Goal: Task Accomplishment & Management: Manage account settings

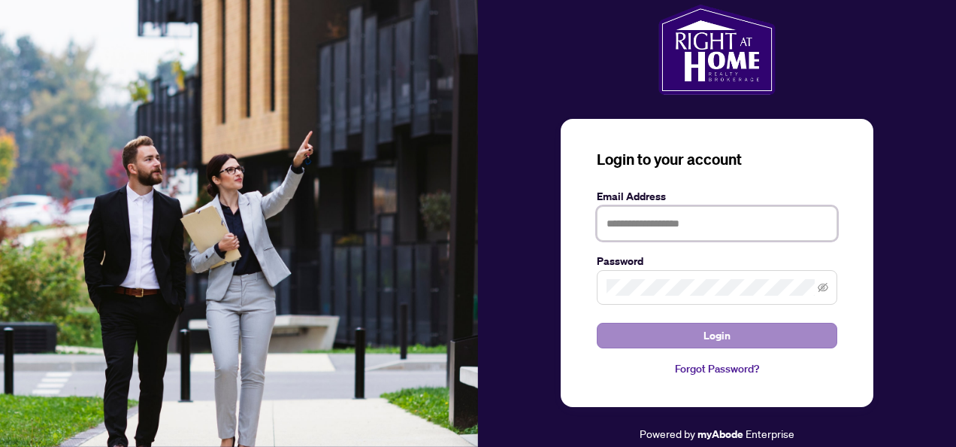
type input "**********"
click at [707, 337] on span "Login" at bounding box center [717, 335] width 27 height 24
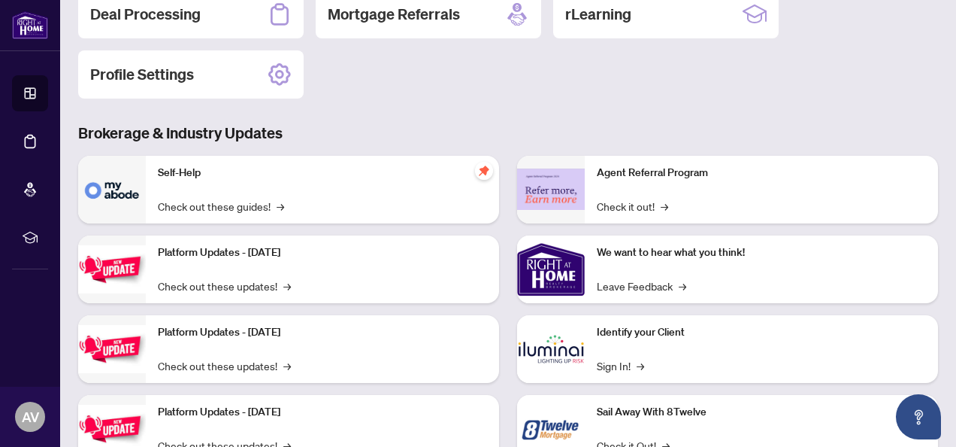
scroll to position [75, 0]
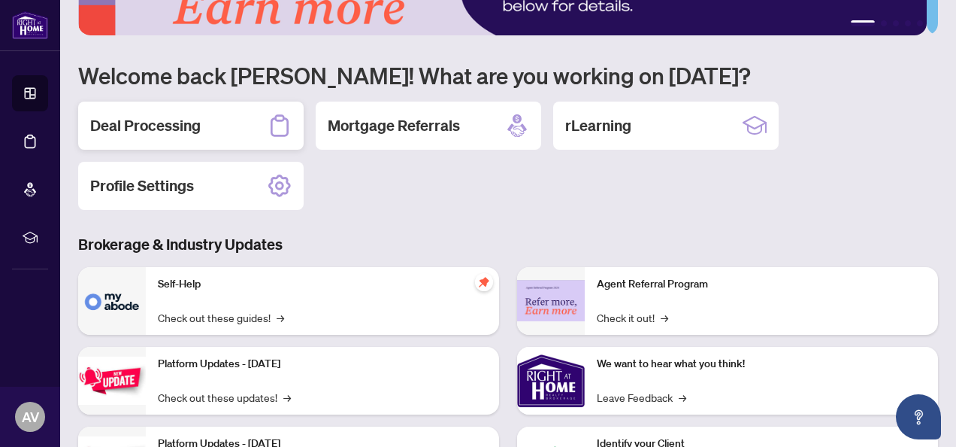
click at [173, 122] on h2 "Deal Processing" at bounding box center [145, 125] width 111 height 21
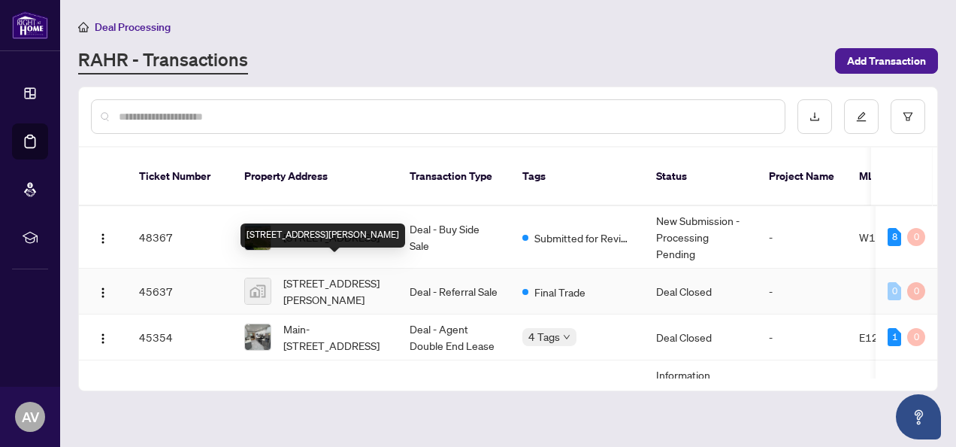
click at [323, 280] on span "[STREET_ADDRESS][PERSON_NAME]" at bounding box center [334, 290] width 102 height 33
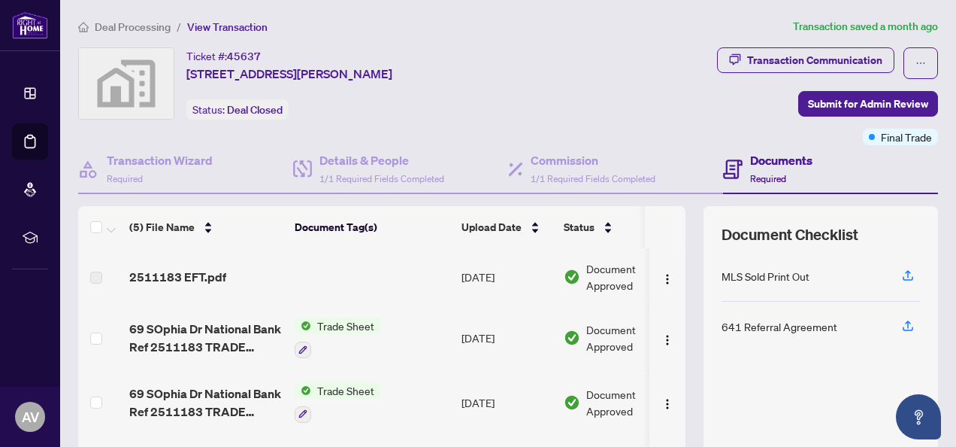
scroll to position [75, 0]
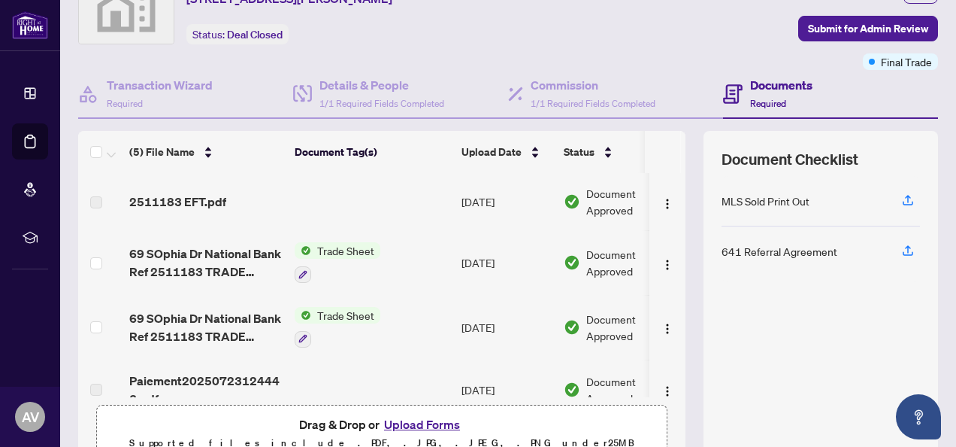
click at [193, 198] on span "2511183 EFT.pdf" at bounding box center [177, 201] width 97 height 18
click at [174, 205] on span "2511183 EFT.pdf" at bounding box center [177, 201] width 97 height 18
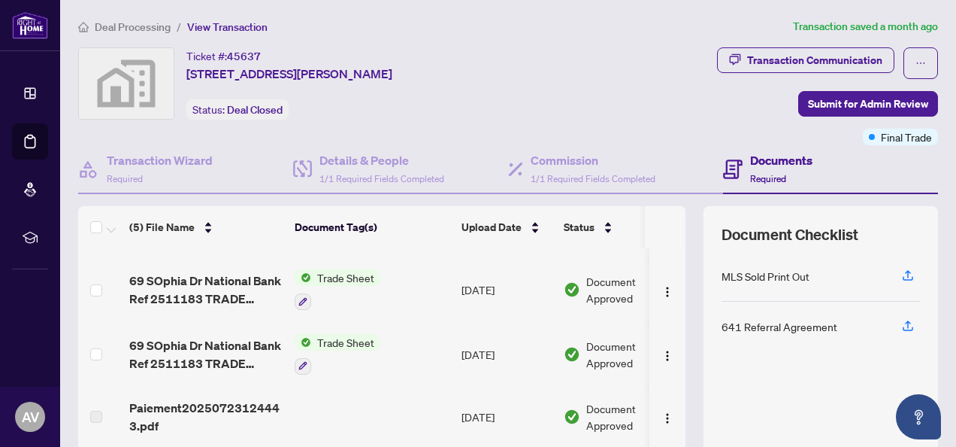
scroll to position [0, 0]
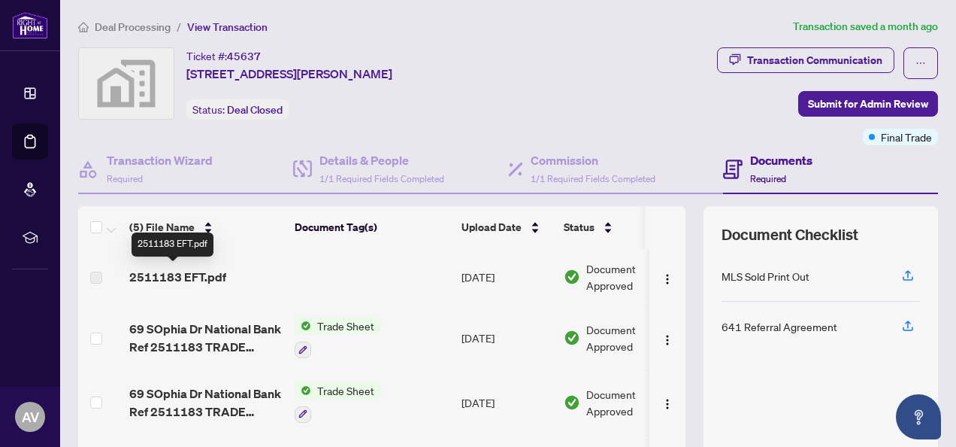
click at [185, 247] on div "2511183 EFT.pdf" at bounding box center [173, 244] width 82 height 24
click at [191, 278] on span "2511183 EFT.pdf" at bounding box center [177, 277] width 97 height 18
click at [168, 277] on span "2511183 EFT.pdf" at bounding box center [177, 277] width 97 height 18
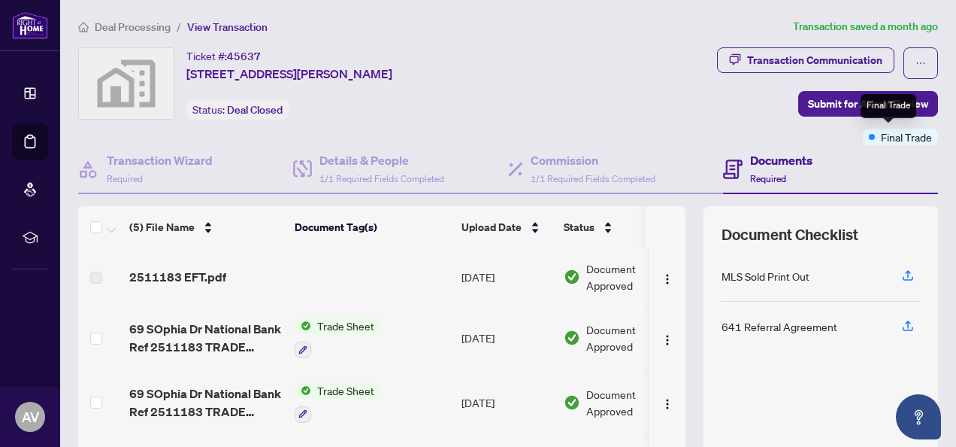
click at [900, 136] on span "Final Trade" at bounding box center [906, 137] width 51 height 17
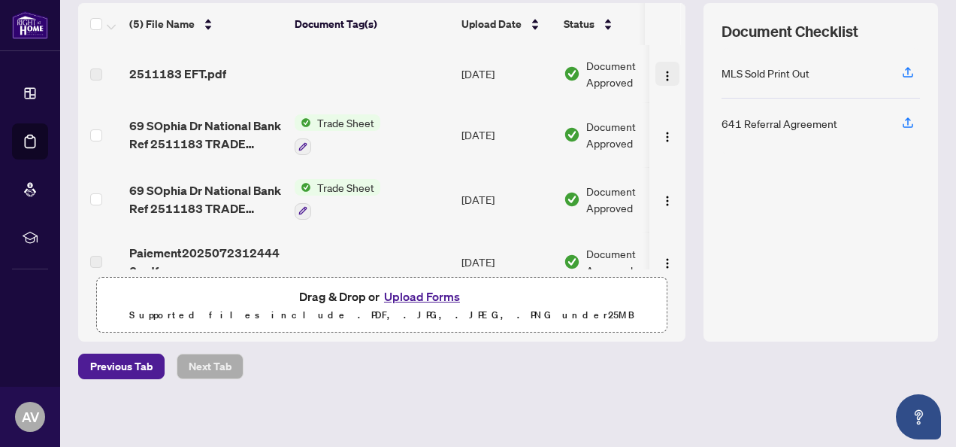
click at [662, 75] on img "button" at bounding box center [668, 76] width 12 height 12
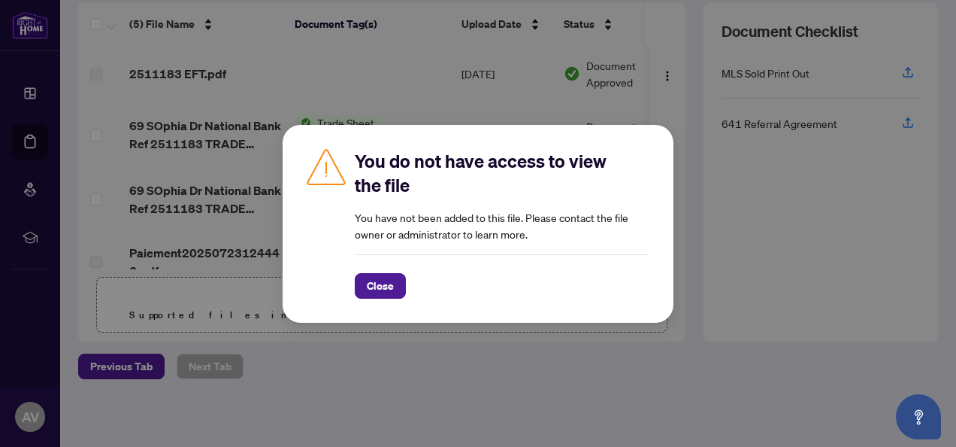
click at [563, 59] on div "You do not have access to view the file You have not been added to this file. P…" at bounding box center [478, 223] width 956 height 447
click at [377, 284] on span "Close" at bounding box center [380, 286] width 27 height 24
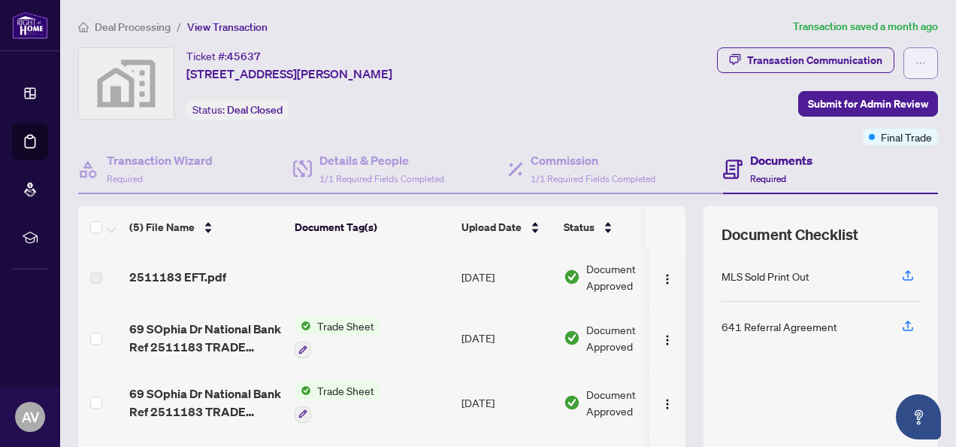
click at [917, 62] on icon "ellipsis" at bounding box center [921, 63] width 8 height 2
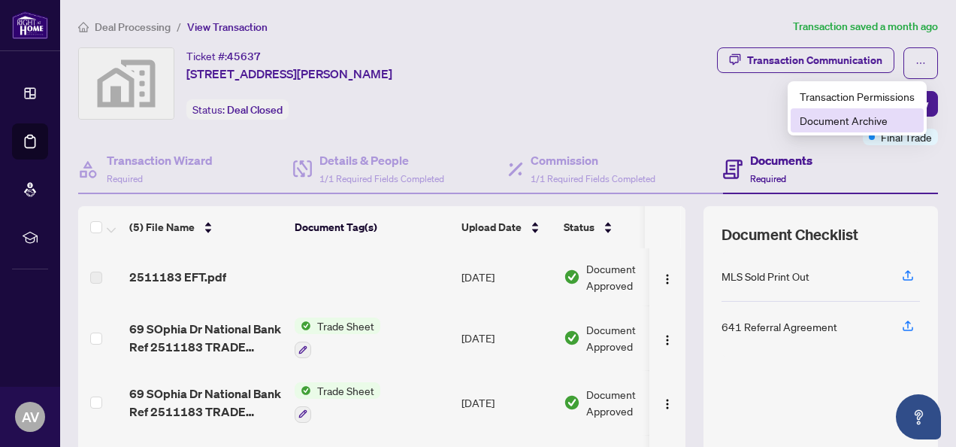
click at [826, 114] on span "Document Archive" at bounding box center [857, 120] width 115 height 17
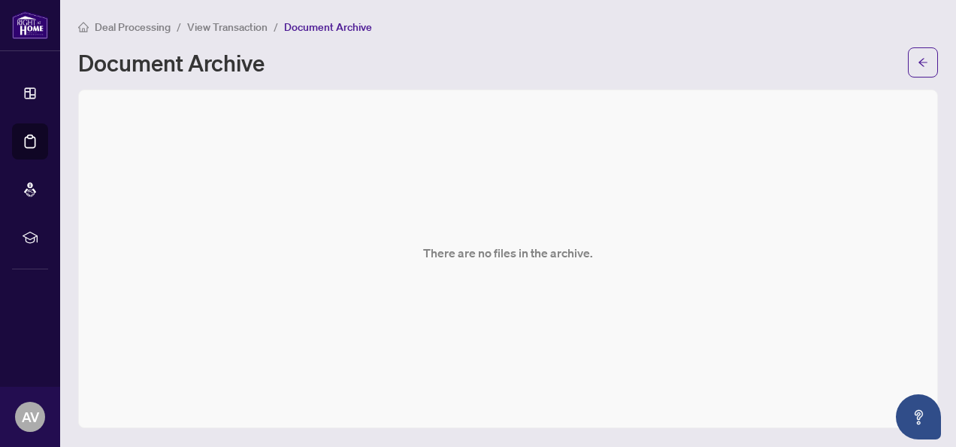
click at [201, 26] on span "View Transaction" at bounding box center [227, 27] width 80 height 14
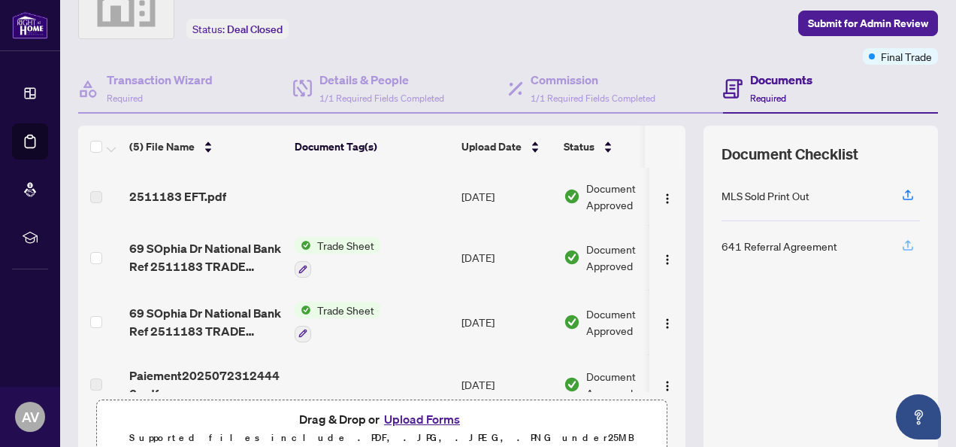
scroll to position [150, 0]
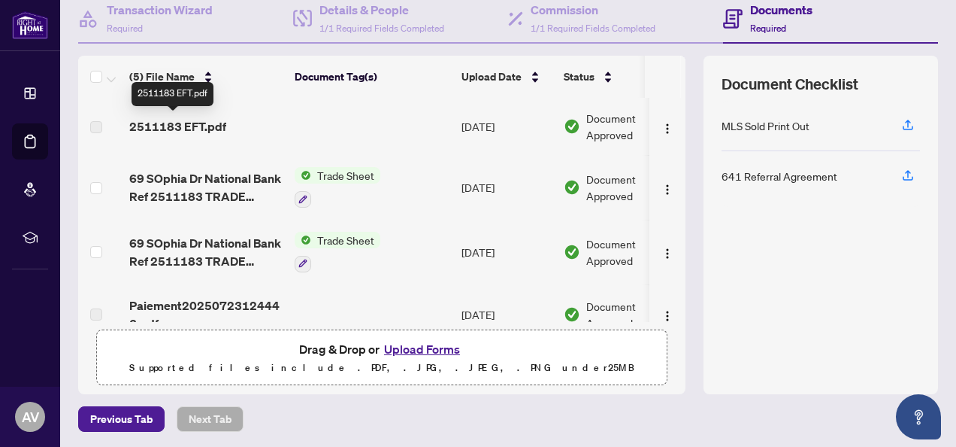
click at [205, 126] on span "2511183 EFT.pdf" at bounding box center [177, 126] width 97 height 18
click at [411, 271] on td "Trade Sheet" at bounding box center [372, 252] width 167 height 65
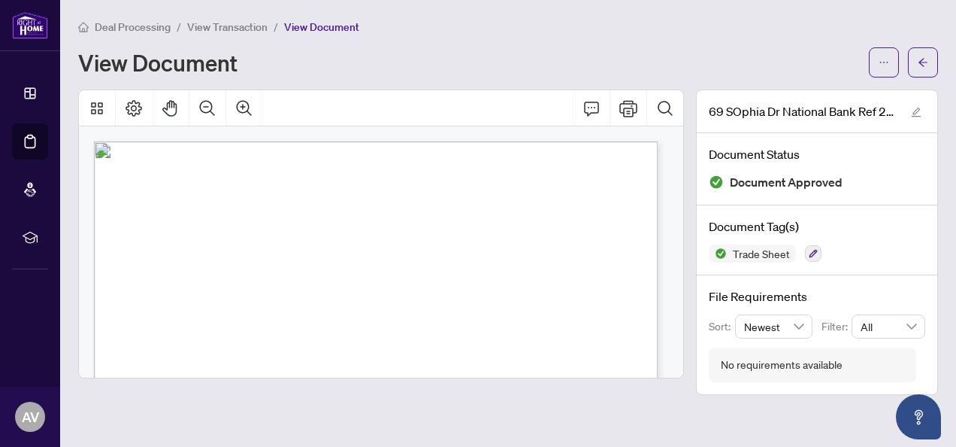
click at [123, 24] on span "Deal Processing" at bounding box center [133, 27] width 76 height 14
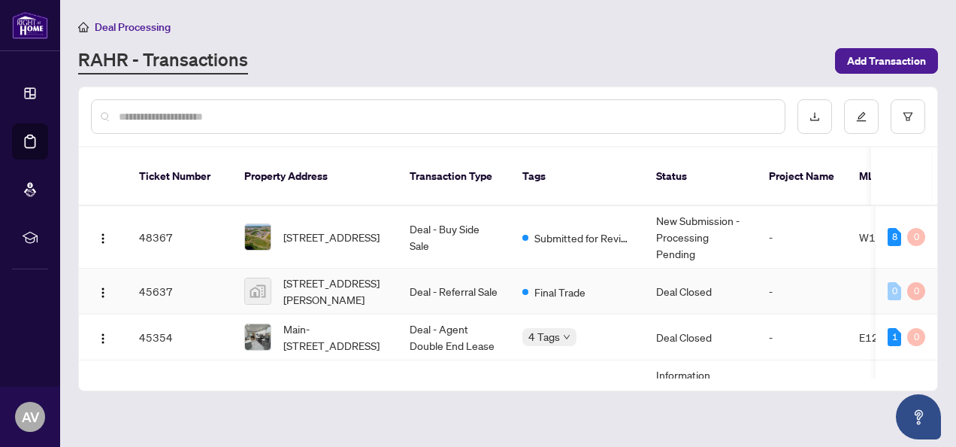
scroll to position [75, 0]
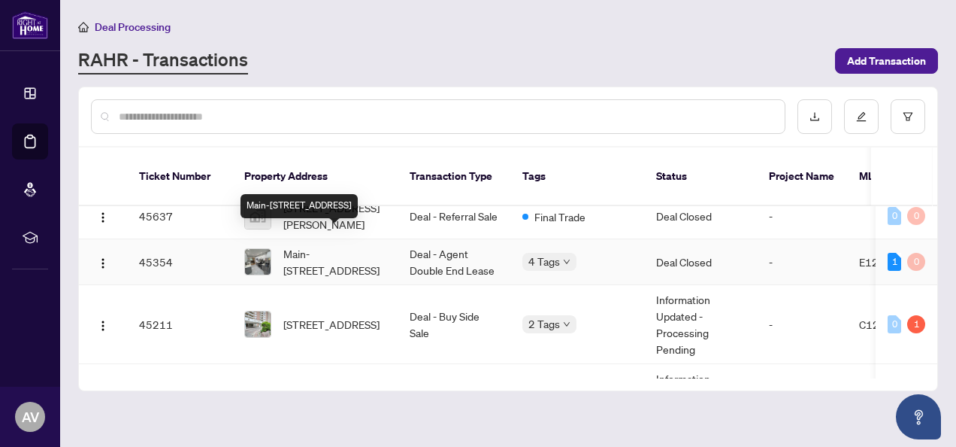
click at [334, 245] on span "Main-[STREET_ADDRESS]" at bounding box center [334, 261] width 102 height 33
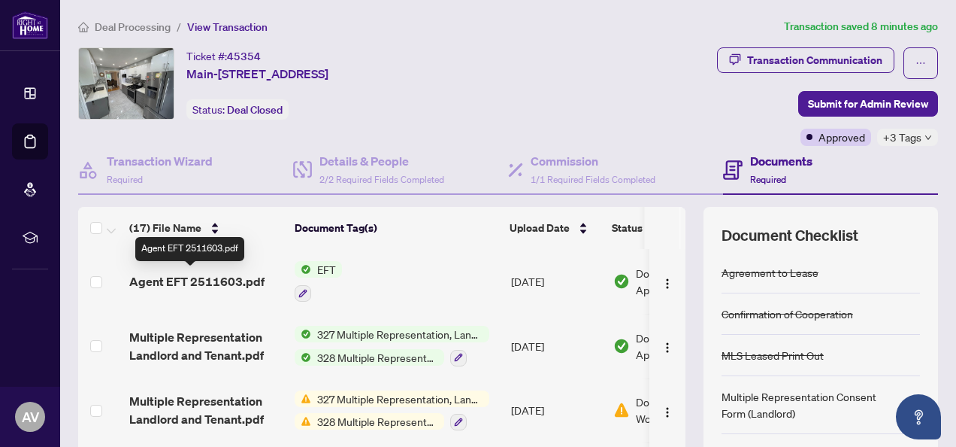
click at [227, 278] on span "Agent EFT 2511603.pdf" at bounding box center [196, 281] width 135 height 18
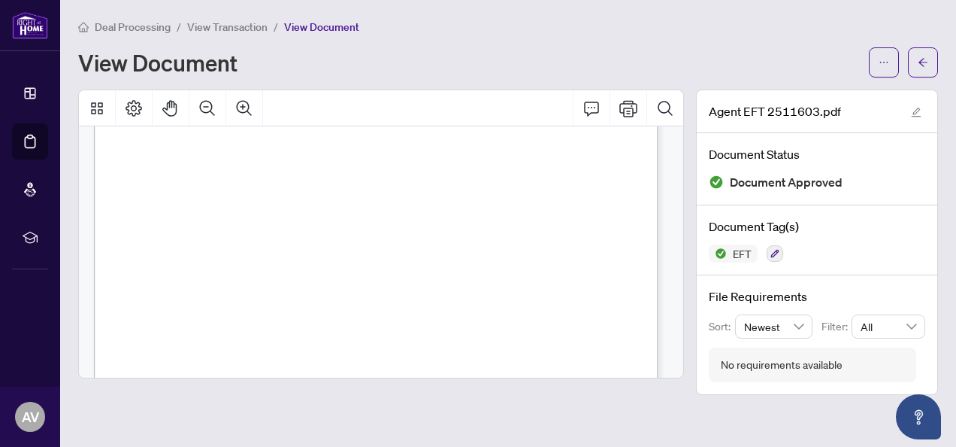
scroll to position [226, 0]
